Goal: Transaction & Acquisition: Obtain resource

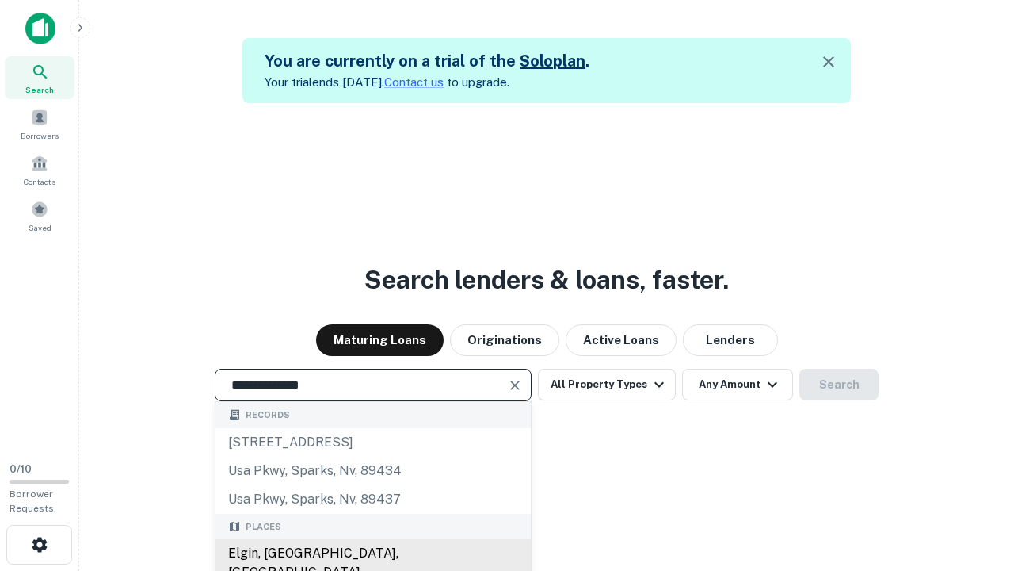
click at [376, 553] on div "Elgin, [GEOGRAPHIC_DATA], [GEOGRAPHIC_DATA]" at bounding box center [373, 563] width 315 height 48
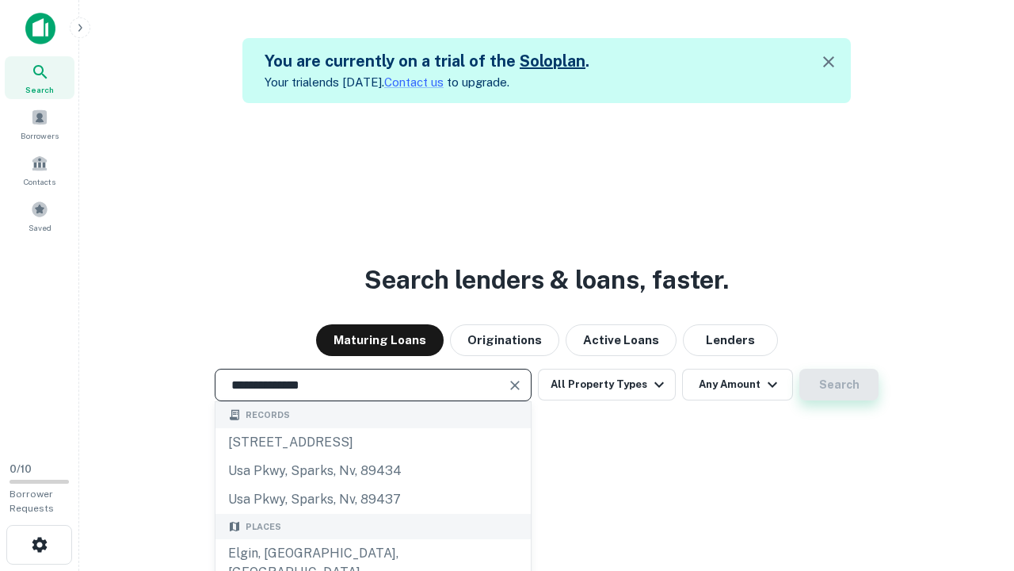
type input "**********"
click at [800, 369] on button "Search" at bounding box center [839, 385] width 79 height 32
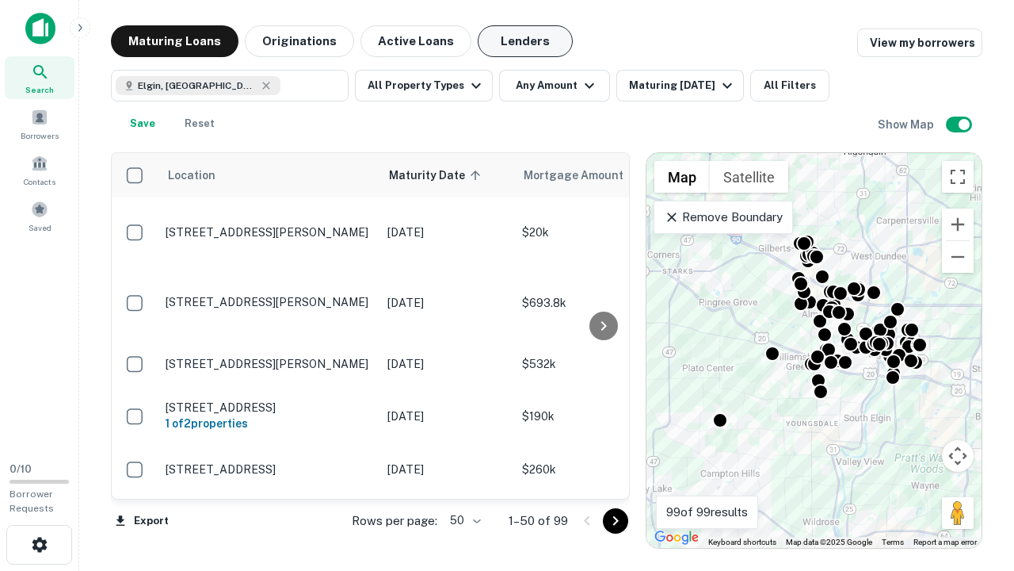
click at [511, 41] on button "Lenders" at bounding box center [525, 41] width 95 height 32
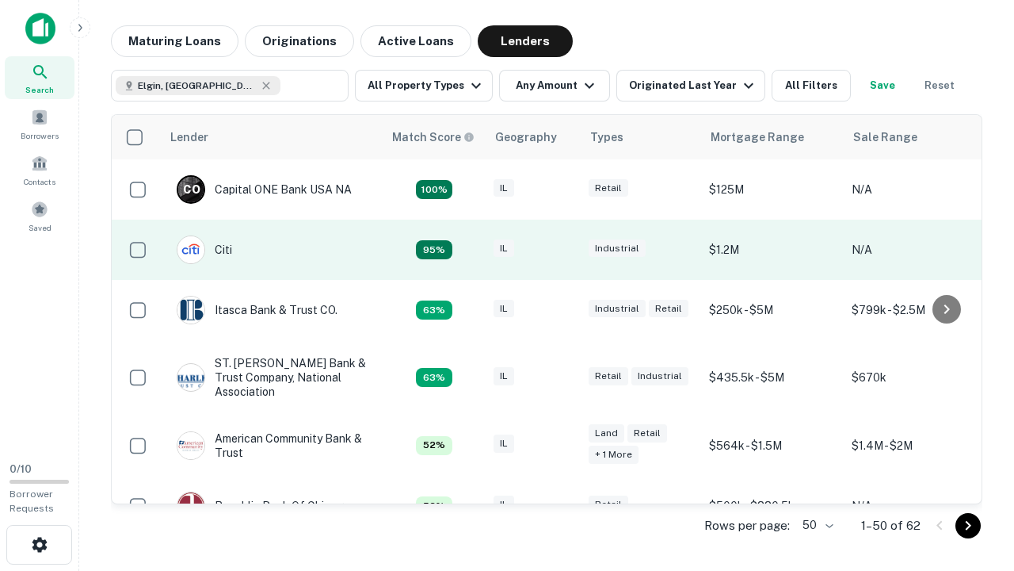
click at [563, 250] on div "IL" at bounding box center [533, 249] width 79 height 21
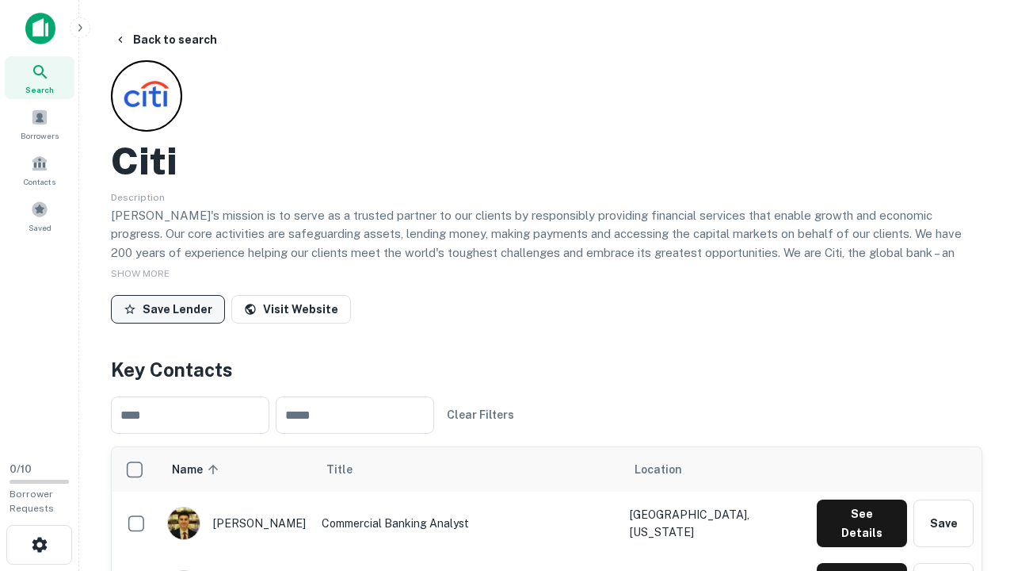
click at [166, 308] on button "Save Lender" at bounding box center [168, 309] width 114 height 29
